Goal: Task Accomplishment & Management: Manage account settings

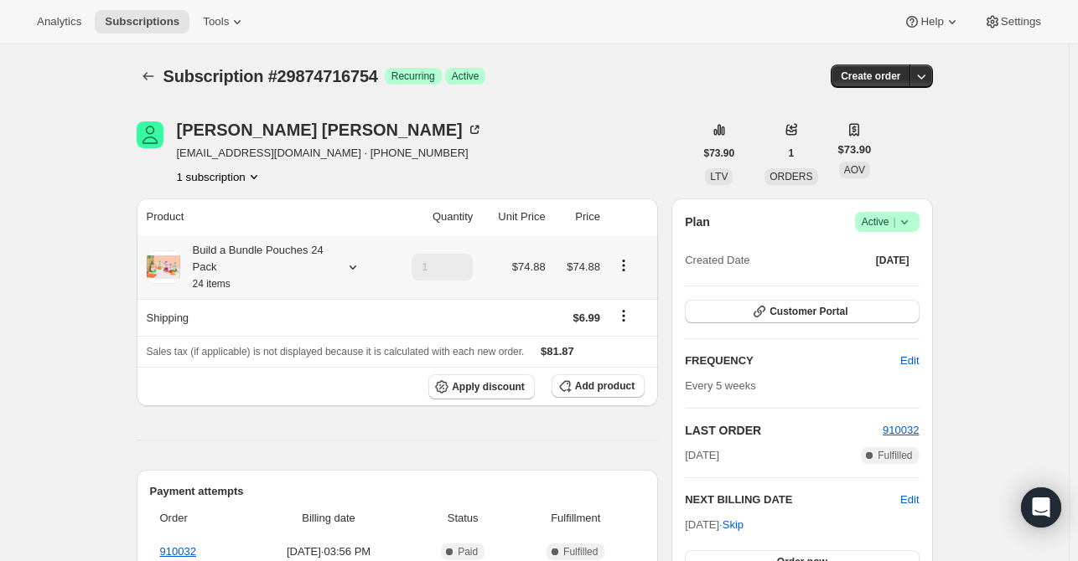
click at [356, 266] on icon at bounding box center [352, 267] width 17 height 17
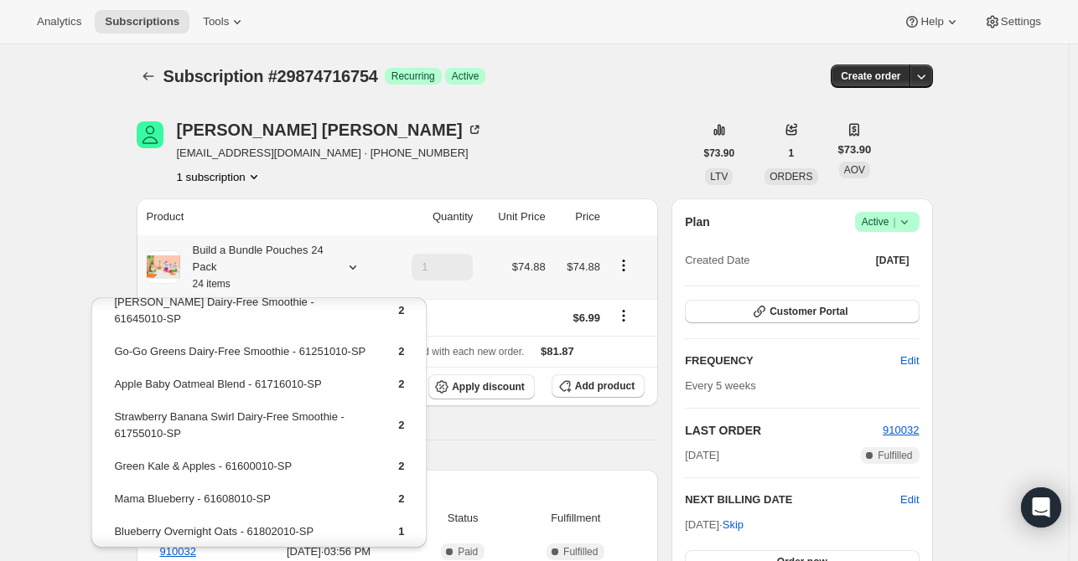
scroll to position [168, 0]
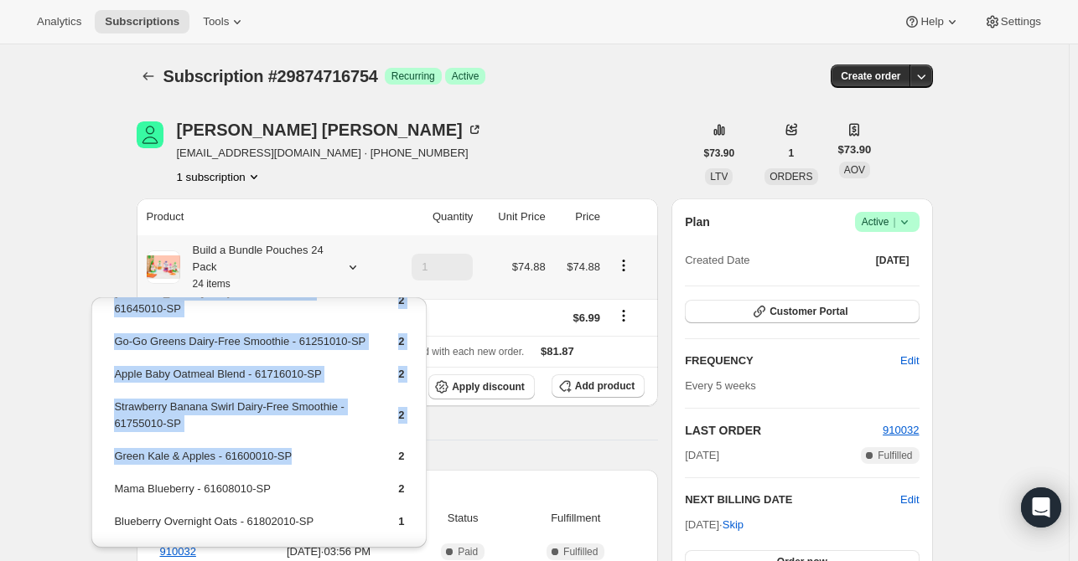
drag, startPoint x: 297, startPoint y: 436, endPoint x: 107, endPoint y: 441, distance: 190.3
click at [107, 441] on div "Apple, Banana & Kale with Flax Seed - 61681010-SP 1 Banana Baby Oatmeal Blend -…" at bounding box center [258, 454] width 335 height 649
drag, startPoint x: 352, startPoint y: 443, endPoint x: 343, endPoint y: 442, distance: 9.3
click at [350, 447] on td "Green Kale & Apples - 61600010-SP" at bounding box center [241, 462] width 256 height 31
click at [325, 447] on td "Green Kale & Apples - 61600010-SP" at bounding box center [241, 462] width 256 height 31
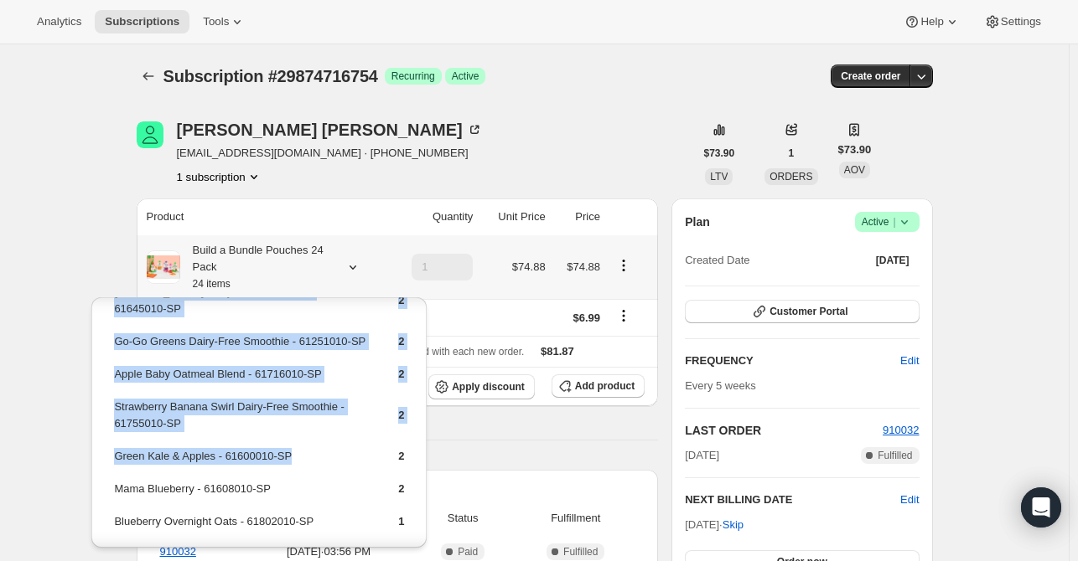
drag, startPoint x: 311, startPoint y: 437, endPoint x: 126, endPoint y: 439, distance: 185.2
click at [113, 447] on td "Green Kale & Apples - 61600010-SP" at bounding box center [241, 462] width 256 height 31
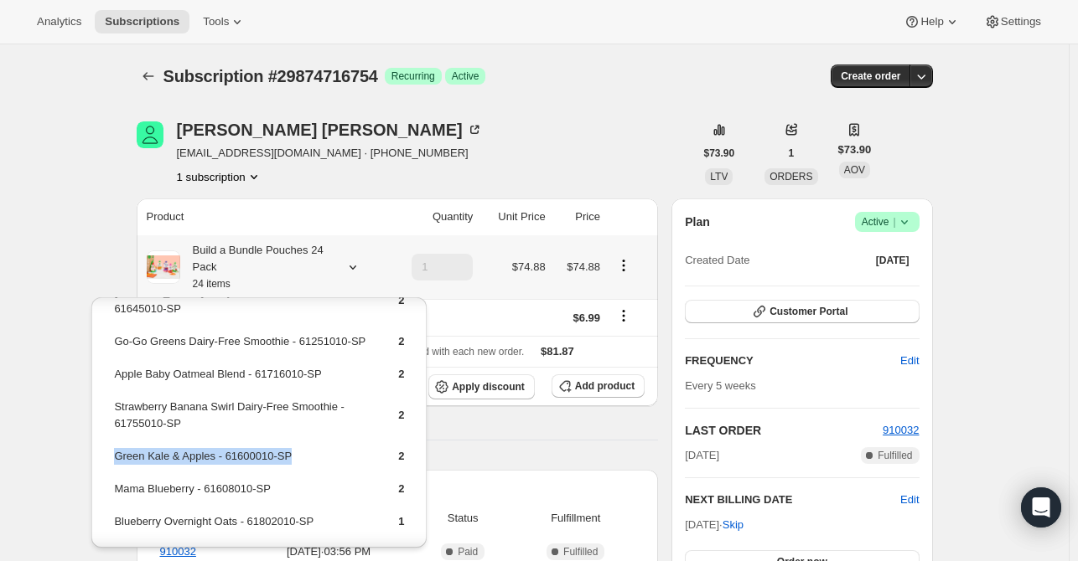
copy td "Green Kale & Apples - 61600010-SP"
click at [571, 390] on icon "button" at bounding box center [564, 386] width 17 height 17
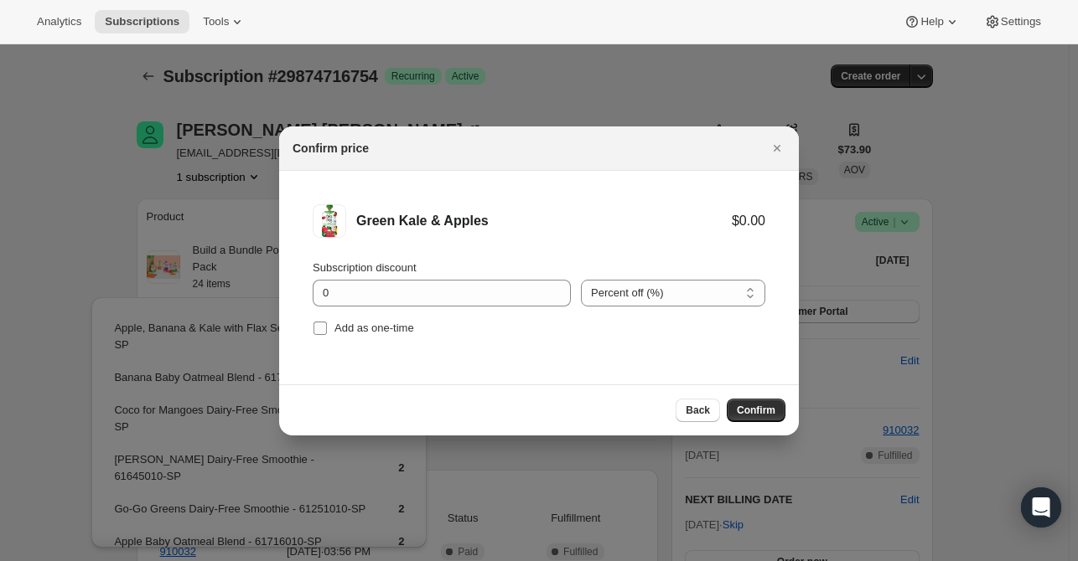
click at [362, 335] on span "Add as one-time" at bounding box center [374, 328] width 80 height 17
click at [327, 335] on input "Add as one-time" at bounding box center [319, 328] width 13 height 13
checkbox input "true"
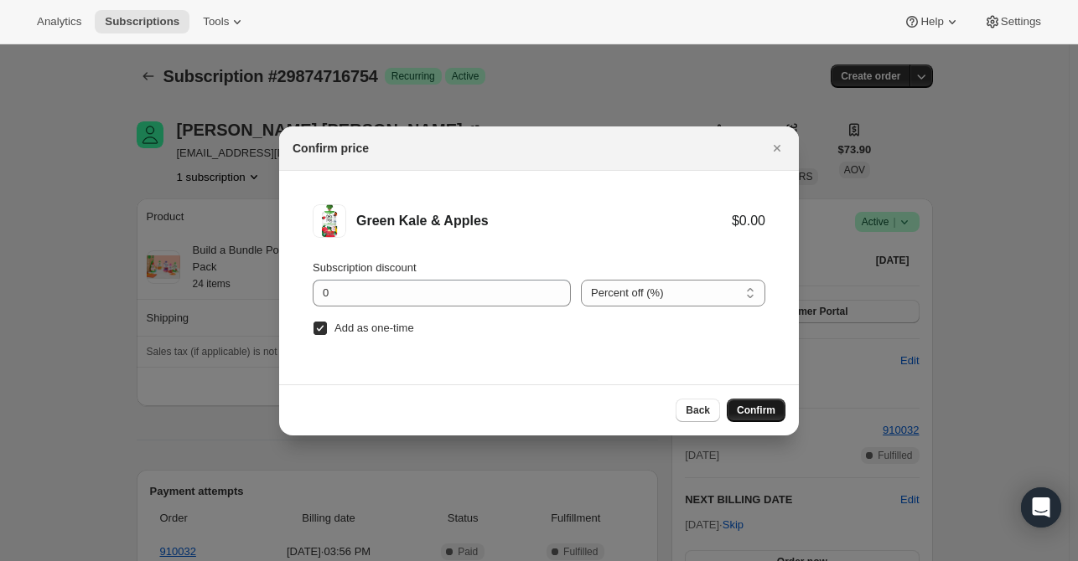
click at [759, 406] on span "Confirm" at bounding box center [756, 410] width 39 height 13
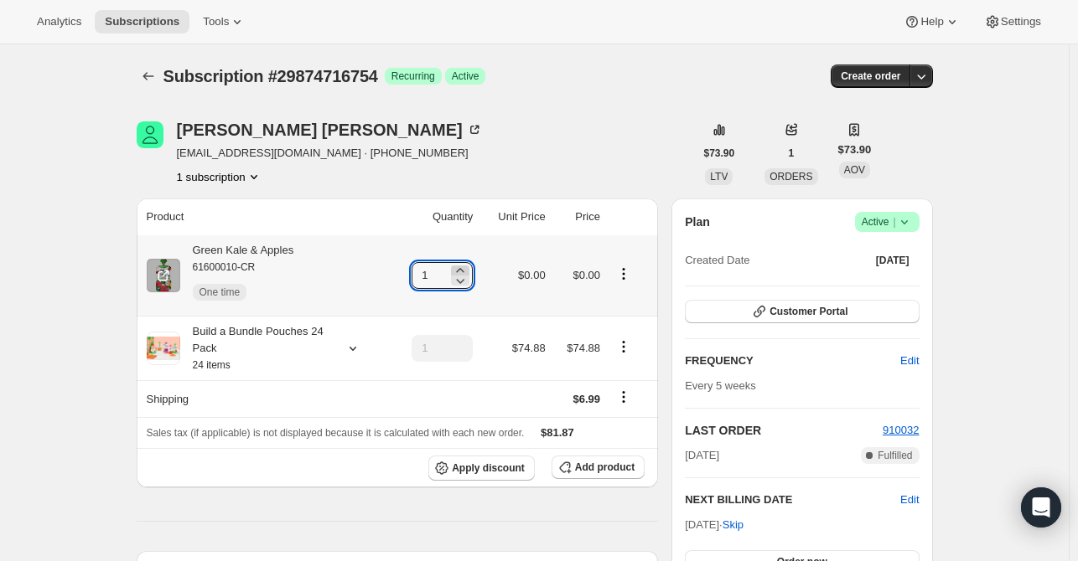
click at [463, 269] on icon at bounding box center [460, 270] width 17 height 17
click at [465, 280] on icon at bounding box center [461, 281] width 8 height 5
type input "3"
